Goal: Find contact information: Find contact information

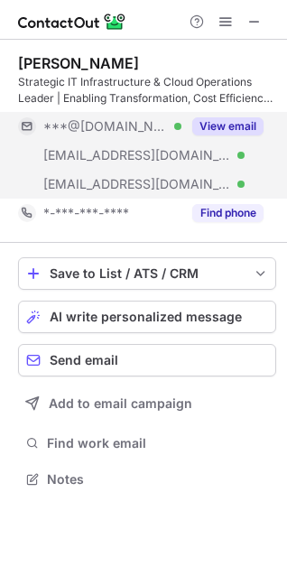
scroll to position [466, 287]
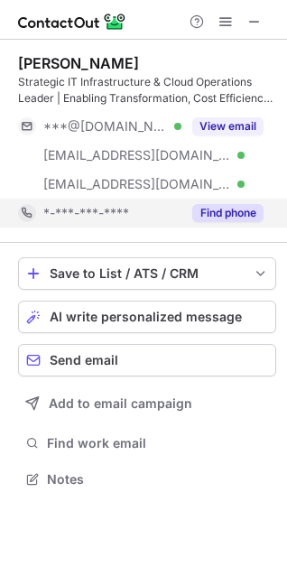
click at [221, 212] on button "Find phone" at bounding box center [227, 213] width 71 height 18
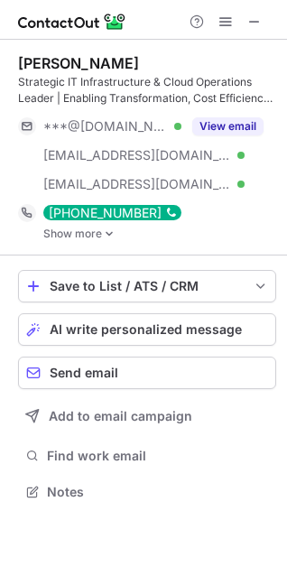
click at [105, 227] on img at bounding box center [109, 233] width 11 height 13
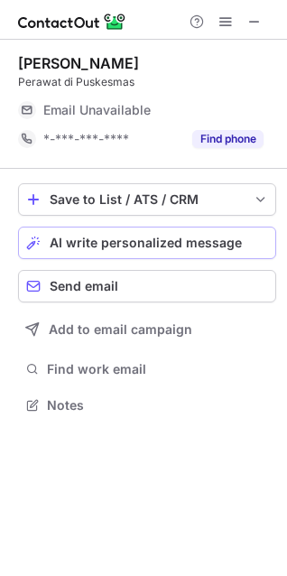
scroll to position [9, 8]
